Goal: Task Accomplishment & Management: Complete application form

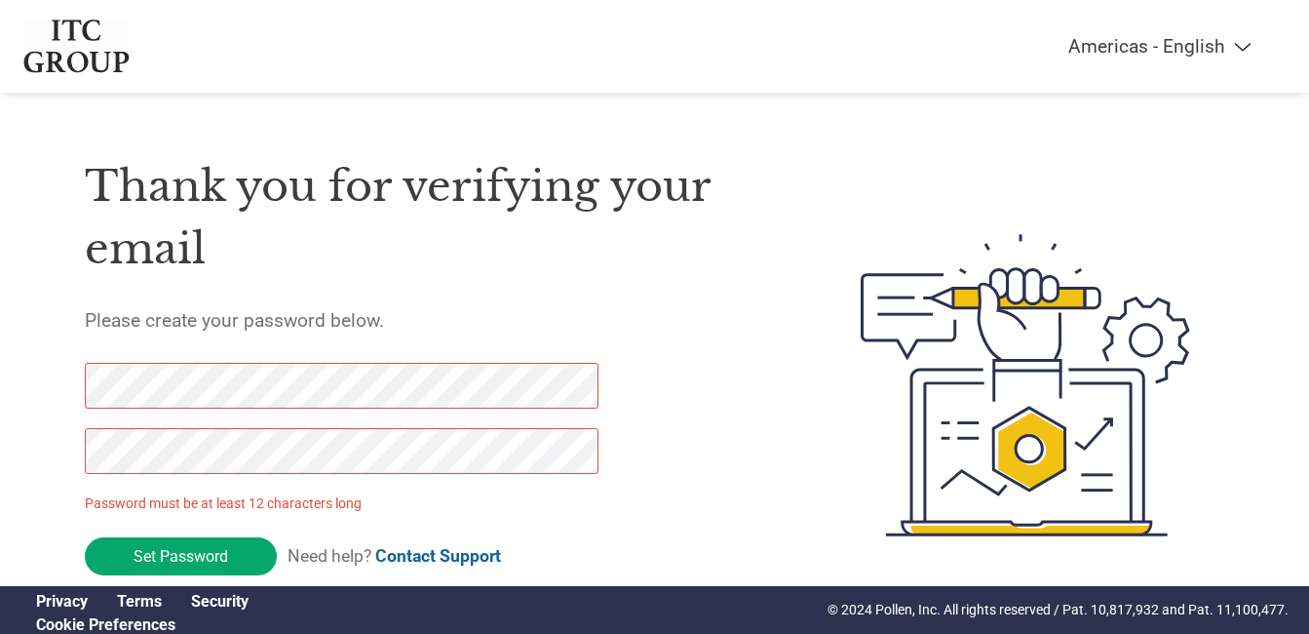
click at [0, 368] on html "Americas - English Américas - Español [GEOGRAPHIC_DATA] - Português Amériques -…" at bounding box center [654, 346] width 1309 height 692
click at [175, 561] on input "Set Password" at bounding box center [181, 556] width 192 height 38
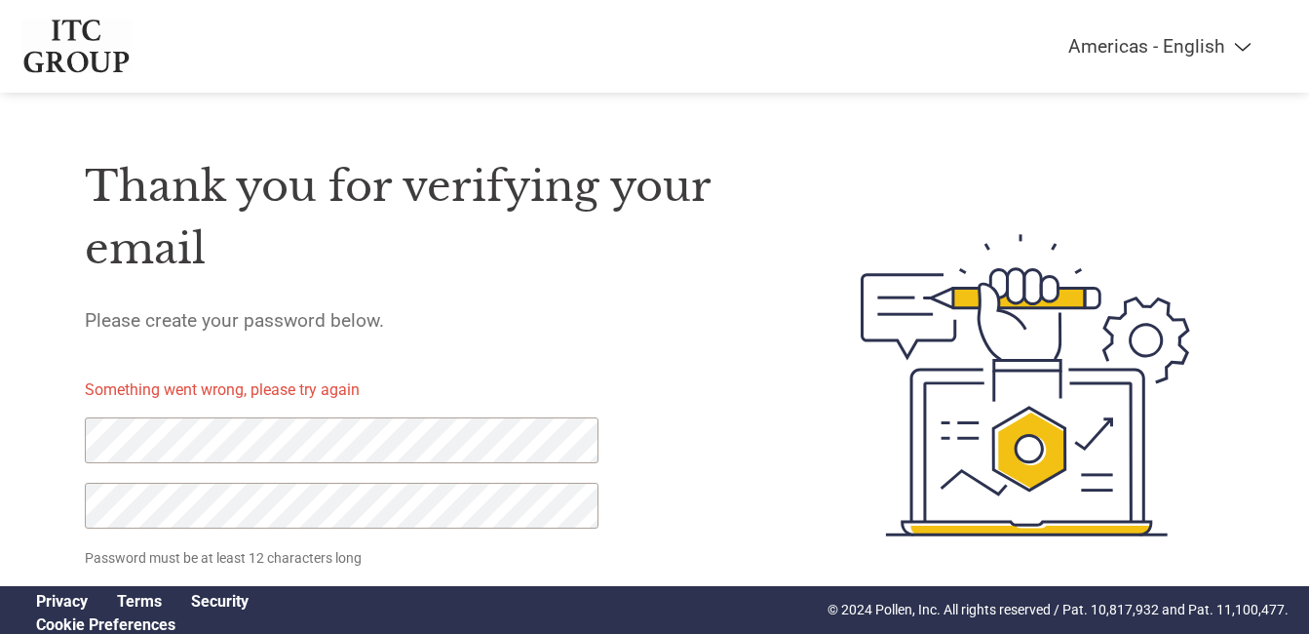
click at [522, 350] on div "Thank you for verifying your email Please create your password below. Something…" at bounding box center [427, 385] width 684 height 517
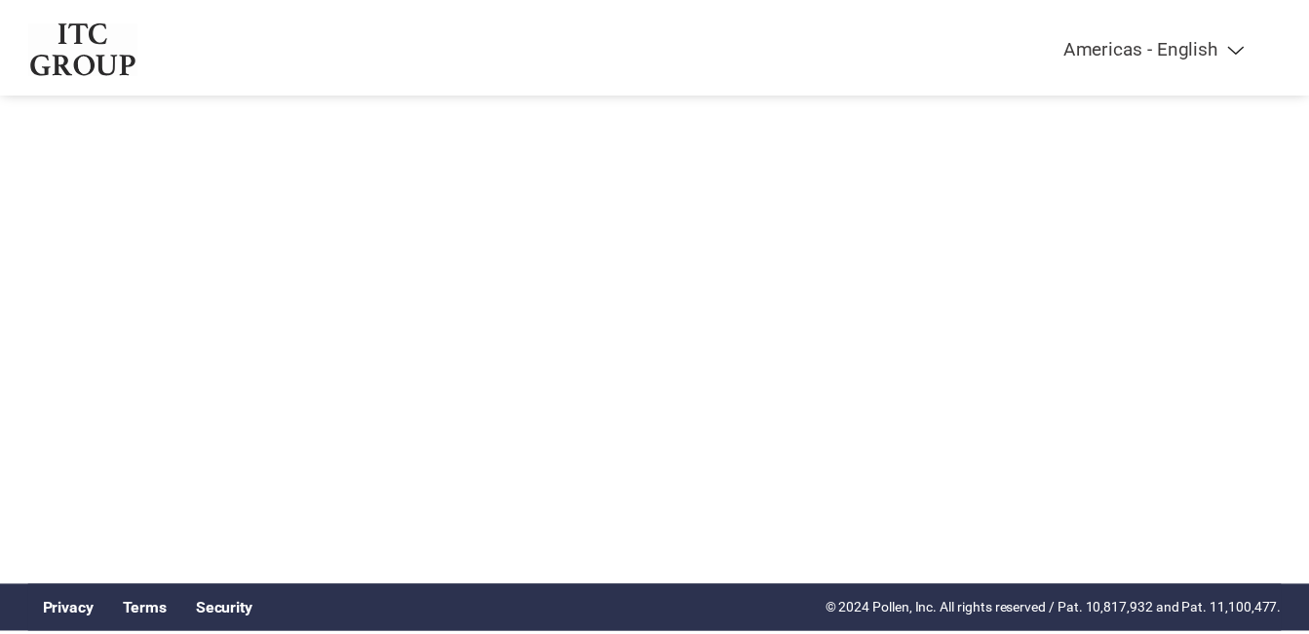
scroll to position [58, 0]
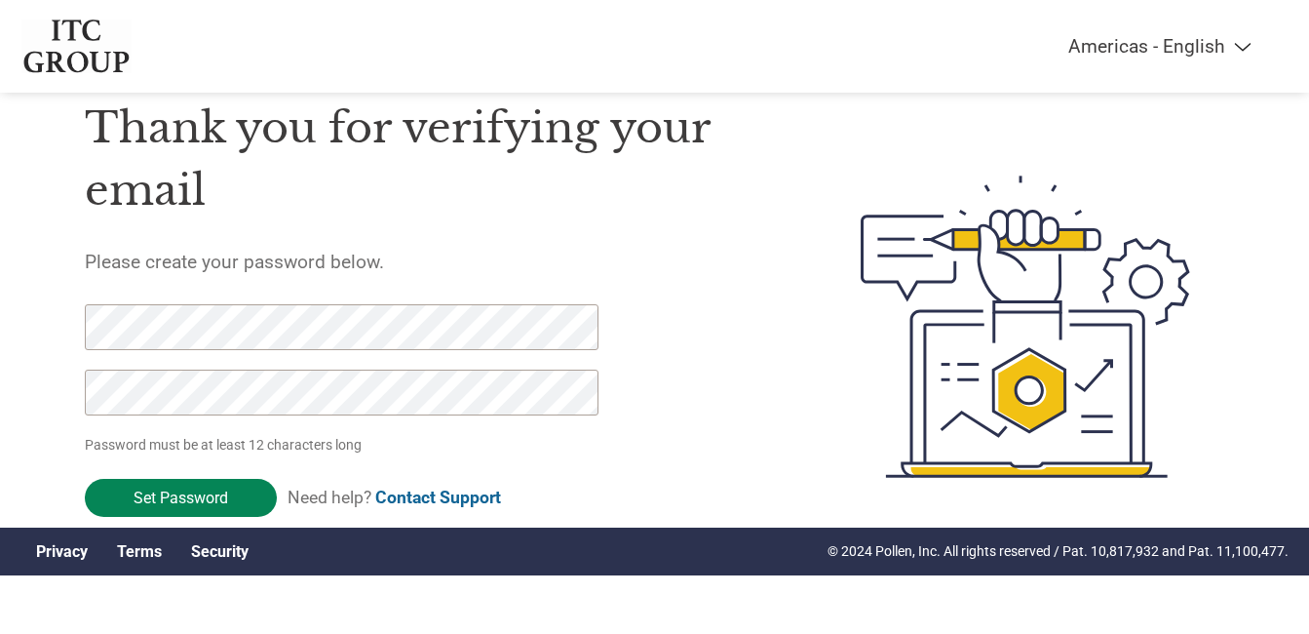
click at [111, 500] on input "Set Password" at bounding box center [181, 498] width 192 height 38
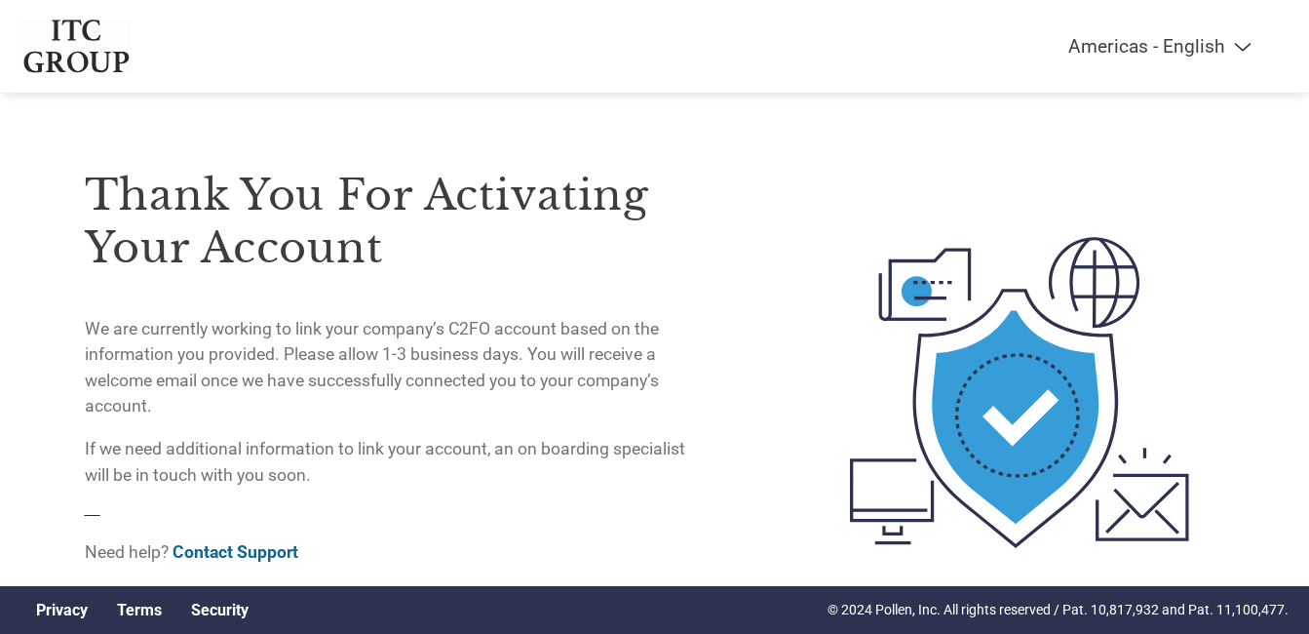
click at [578, 478] on p "If we need additional information to link your account, an on boarding speciali…" at bounding box center [393, 462] width 616 height 52
